Goal: Check status: Check status

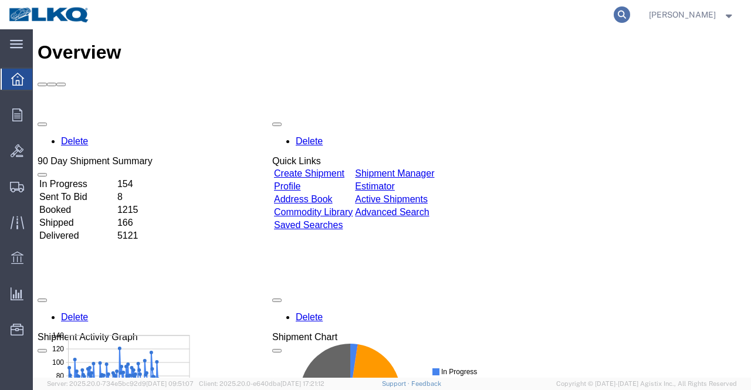
click at [620, 16] on icon at bounding box center [622, 14] width 16 height 16
click at [476, 12] on input "search" at bounding box center [435, 15] width 357 height 28
paste input "56938849"
type input "56938849"
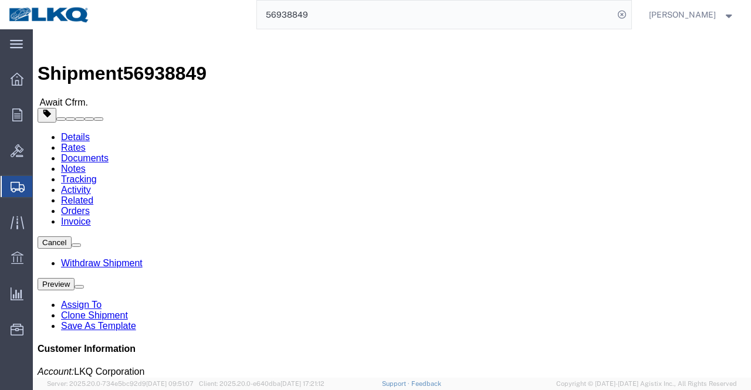
click link "Rates"
